Goal: Transaction & Acquisition: Book appointment/travel/reservation

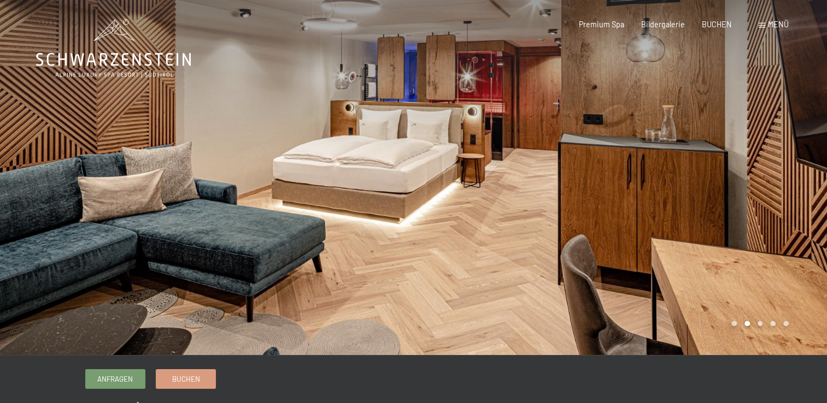
click at [693, 164] on div at bounding box center [621, 177] width 414 height 355
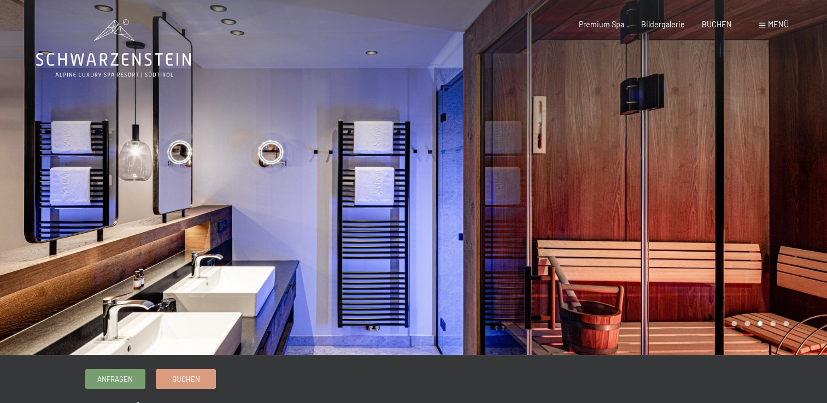
click at [693, 164] on div at bounding box center [621, 177] width 414 height 355
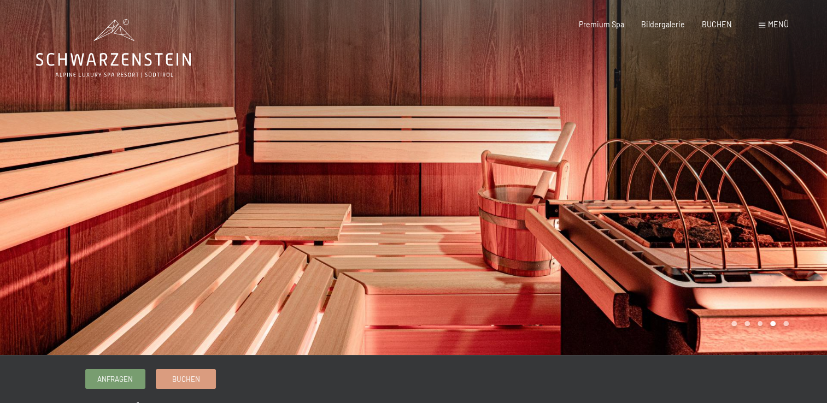
click at [693, 164] on div at bounding box center [621, 177] width 414 height 355
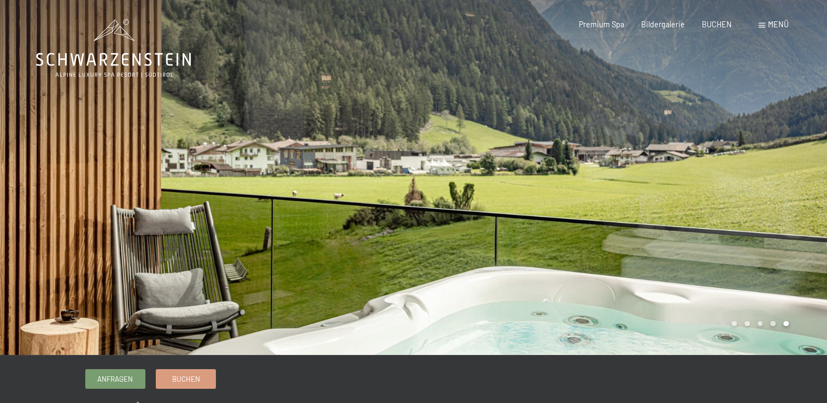
click at [693, 164] on div at bounding box center [621, 177] width 414 height 355
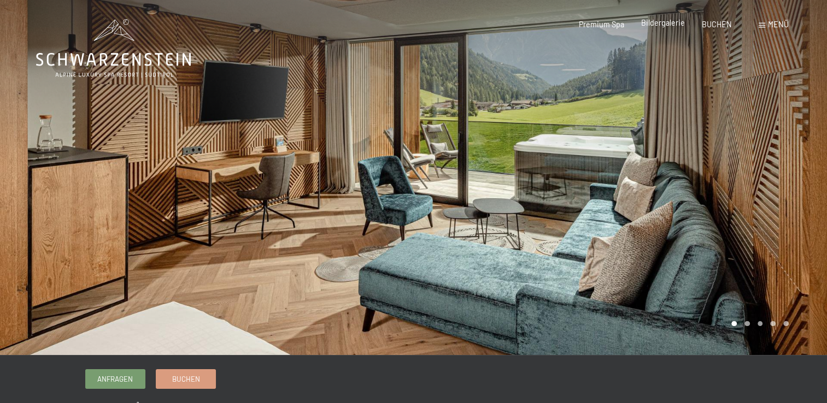
click at [658, 25] on span "Bildergalerie" at bounding box center [663, 22] width 44 height 9
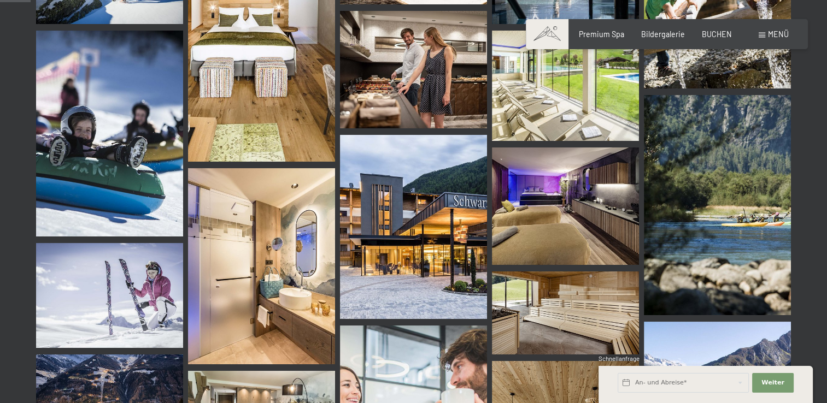
scroll to position [427, 0]
